Goal: Check status: Check status

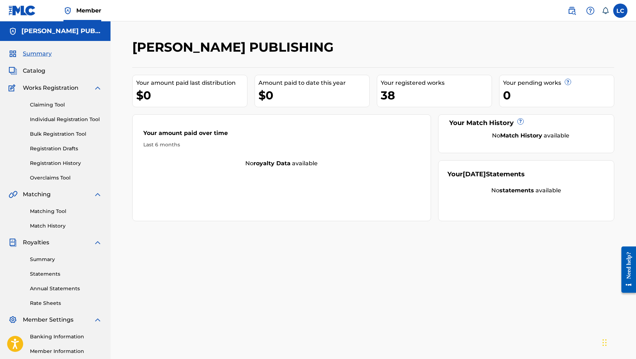
click at [46, 261] on link "Summary" at bounding box center [66, 259] width 72 height 7
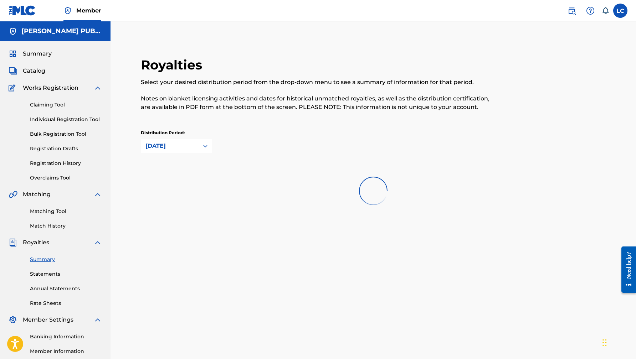
click at [47, 270] on div "Summary Statements Annual Statements Rate Sheets" at bounding box center [55, 277] width 93 height 60
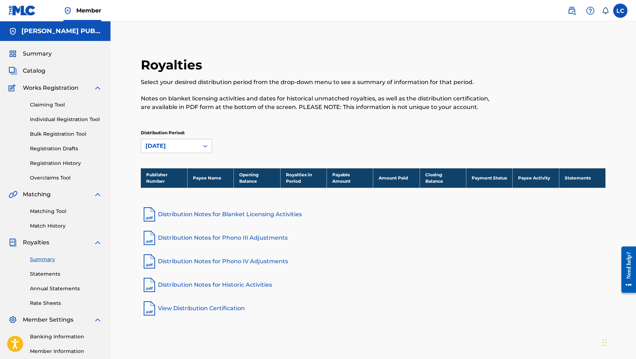
click at [49, 272] on link "Statements" at bounding box center [66, 273] width 72 height 7
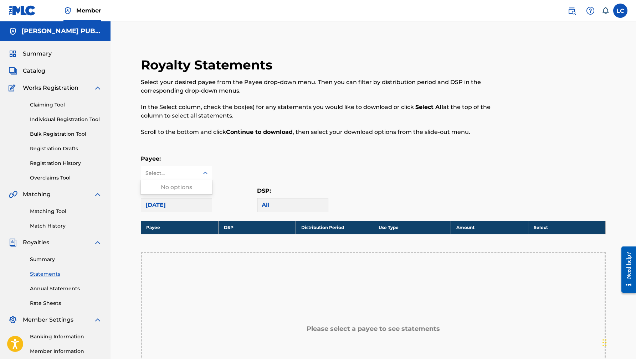
click at [190, 174] on div "Select..." at bounding box center [169, 173] width 48 height 7
click at [53, 161] on link "Registration History" at bounding box center [66, 163] width 72 height 7
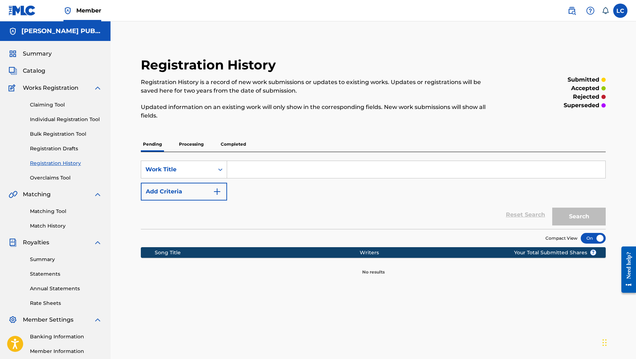
click at [193, 145] on p "Processing" at bounding box center [191, 144] width 29 height 15
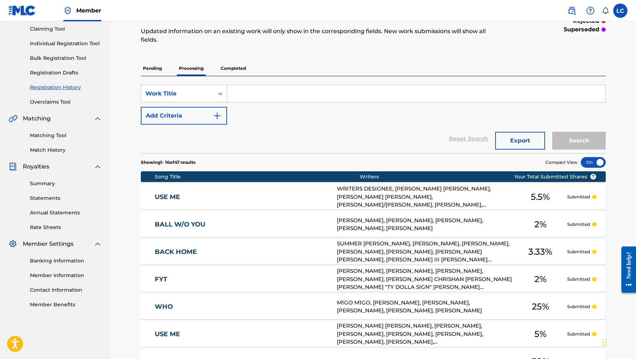
scroll to position [255, 0]
